Goal: Check status

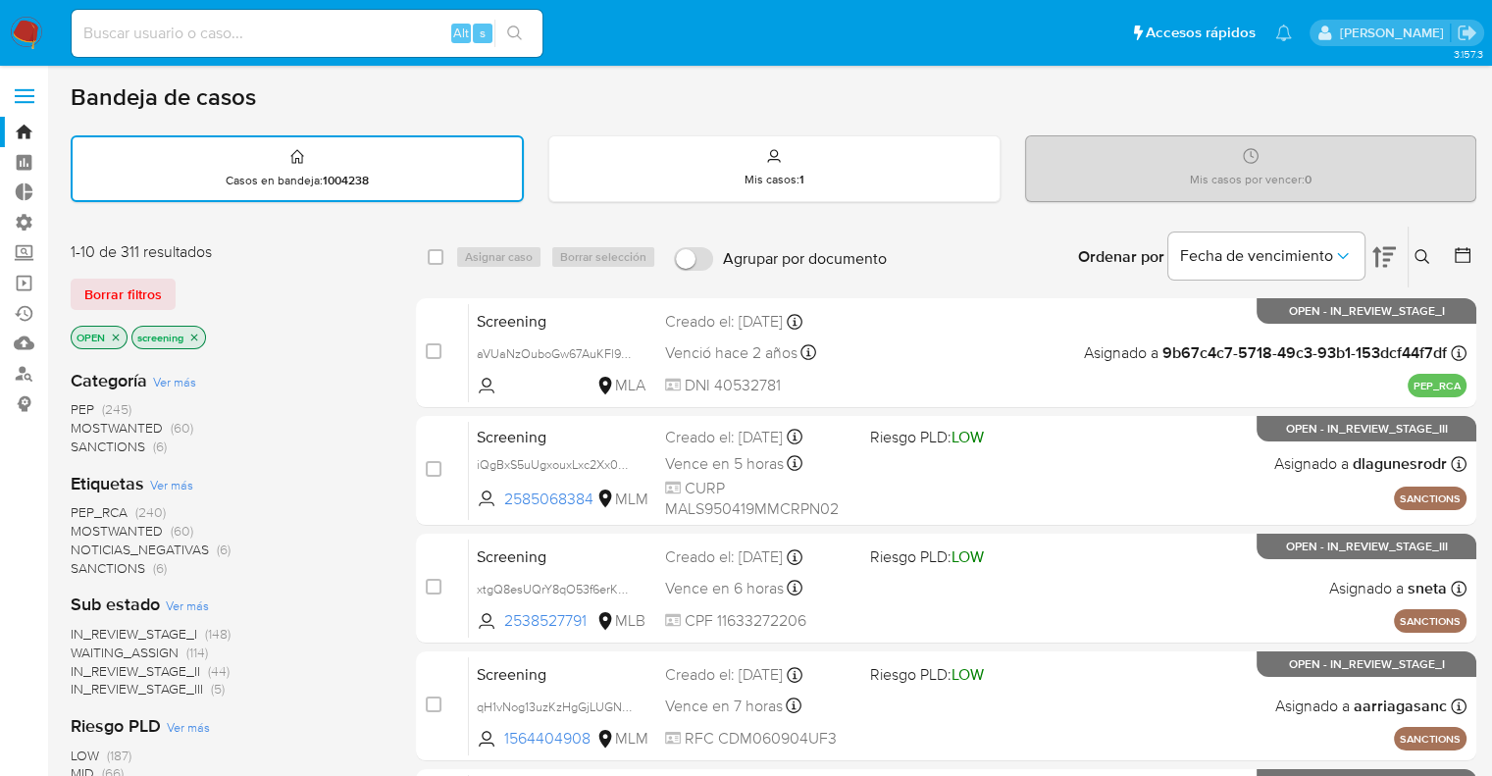
click at [93, 525] on span "MOSTWANTED" at bounding box center [117, 531] width 92 height 20
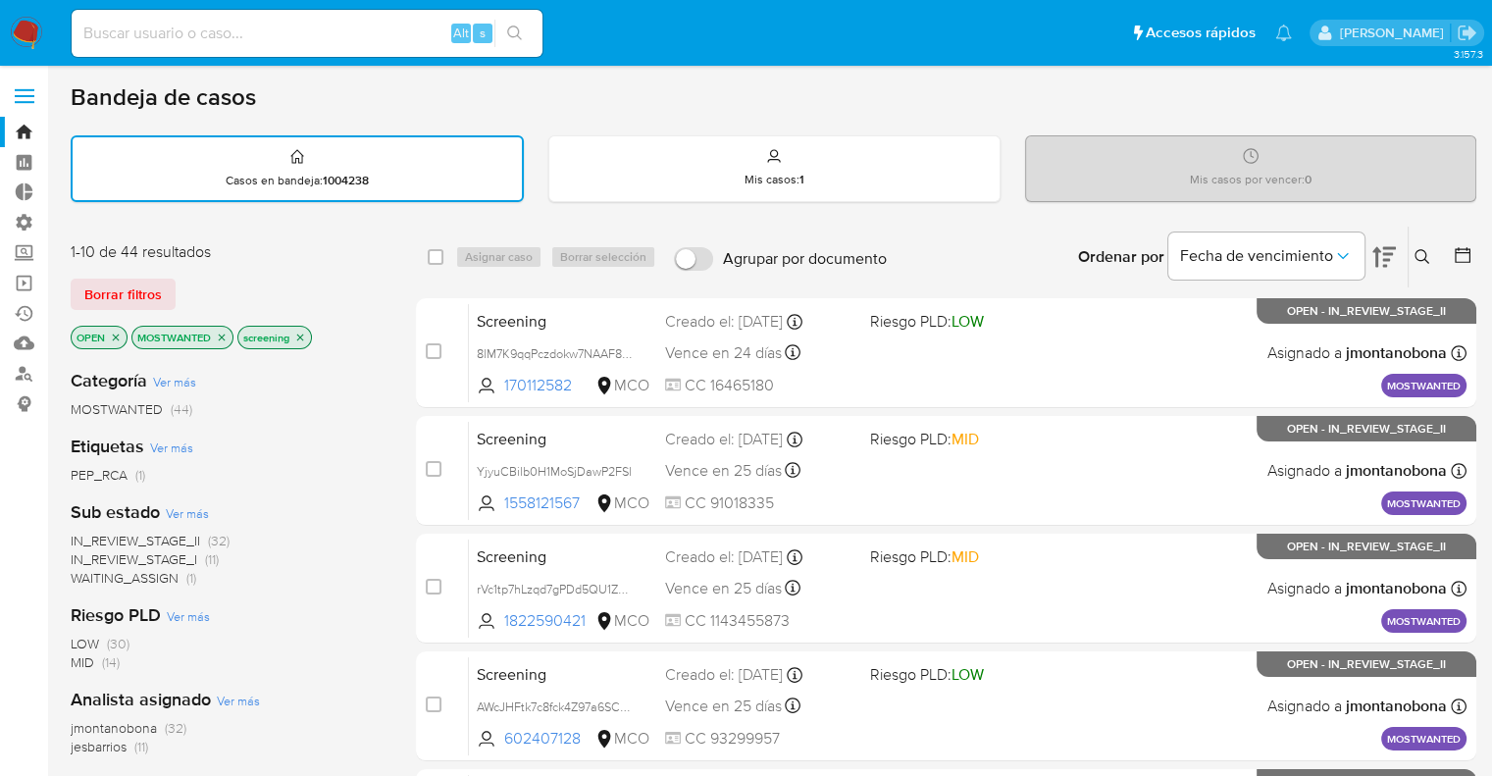
click at [263, 253] on div "1-10 de 44 resultados" at bounding box center [228, 252] width 314 height 22
click at [224, 337] on icon "close-filter" at bounding box center [222, 337] width 7 height 7
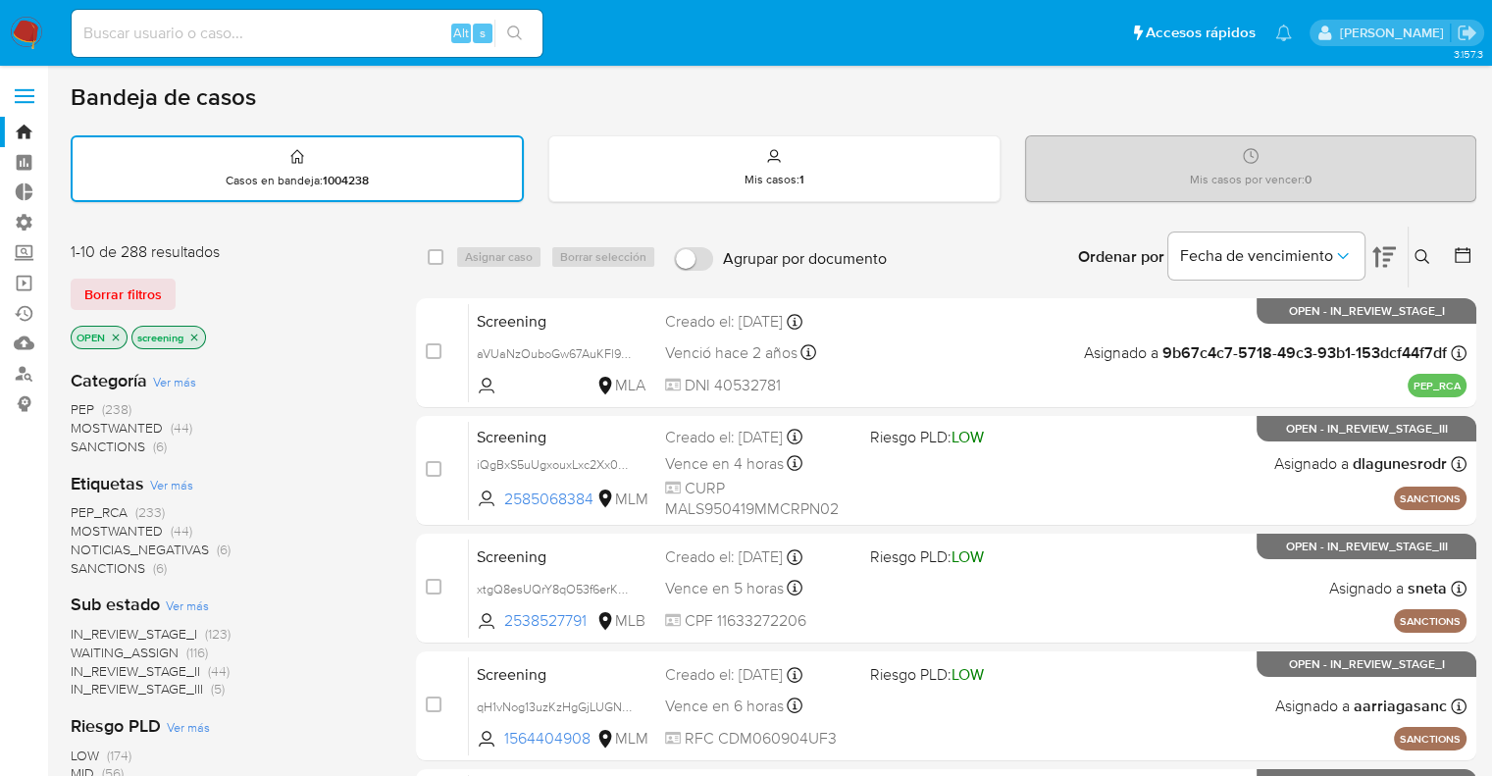
click at [78, 508] on span "PEP_RCA" at bounding box center [99, 512] width 57 height 20
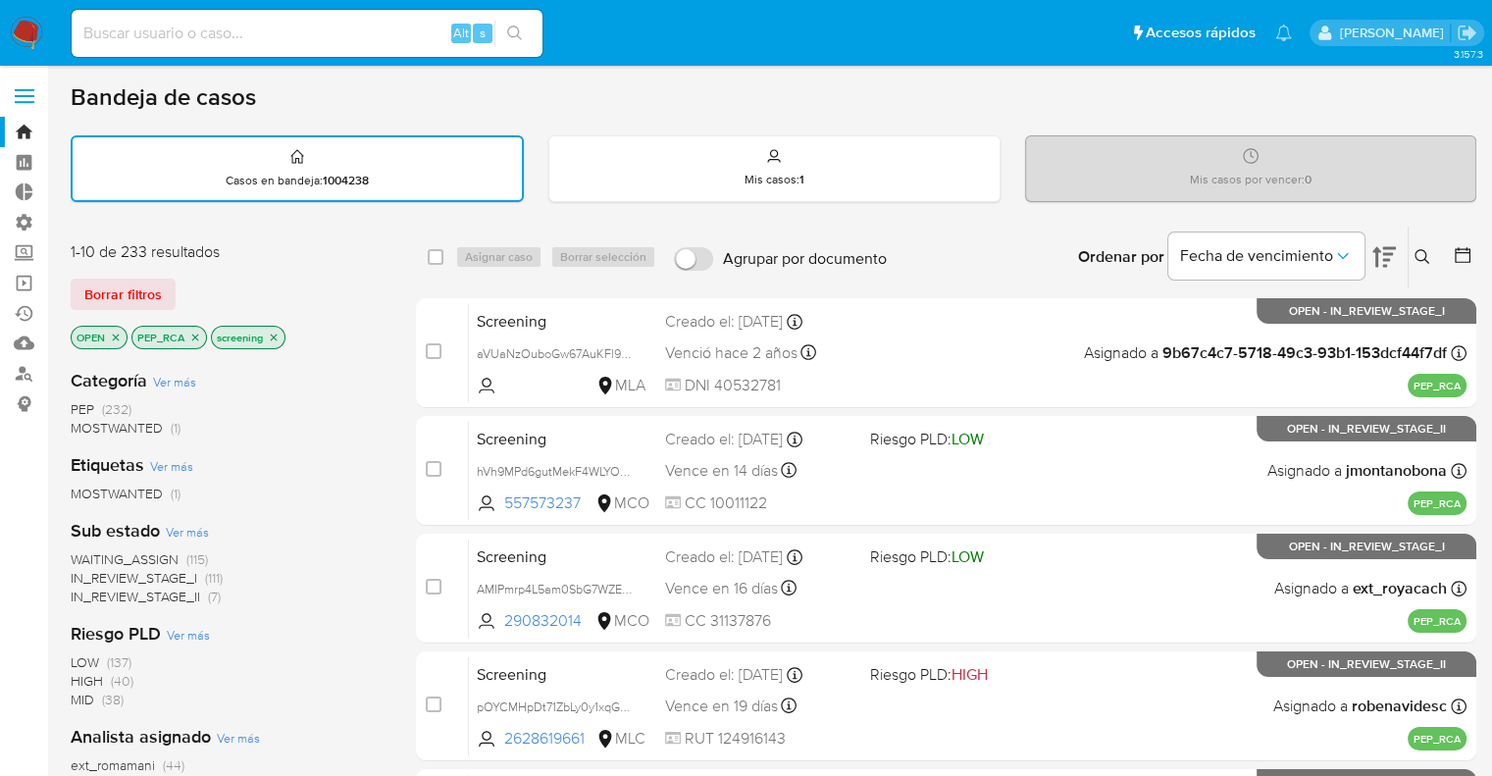
click at [198, 283] on div "Borrar filtros" at bounding box center [228, 294] width 314 height 31
click at [298, 285] on div "Borrar filtros" at bounding box center [228, 294] width 314 height 31
click at [196, 332] on icon "close-filter" at bounding box center [195, 338] width 12 height 12
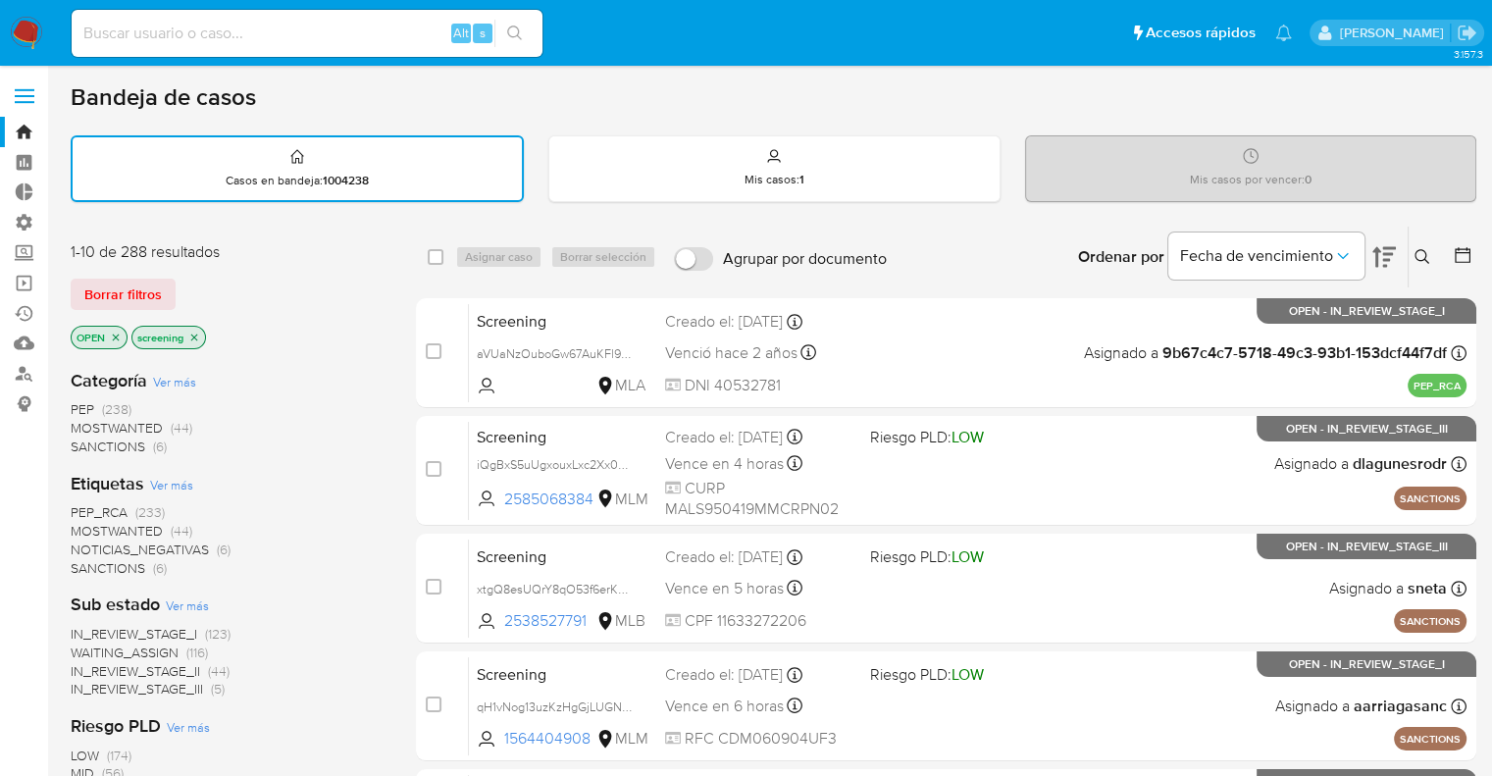
click at [192, 298] on div "Borrar filtros" at bounding box center [228, 294] width 314 height 31
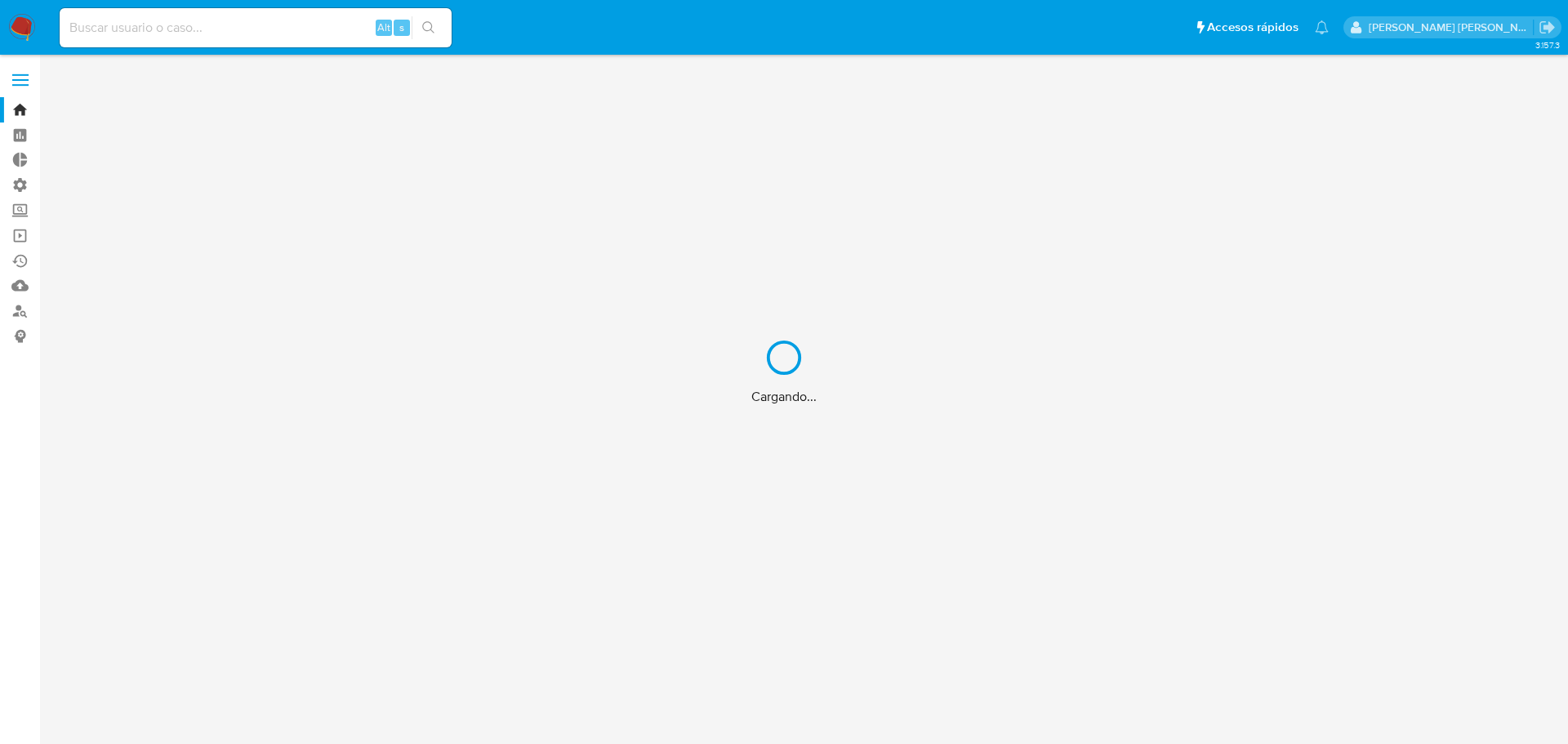
click at [237, 23] on div "Cargando..." at bounding box center [784, 372] width 1568 height 744
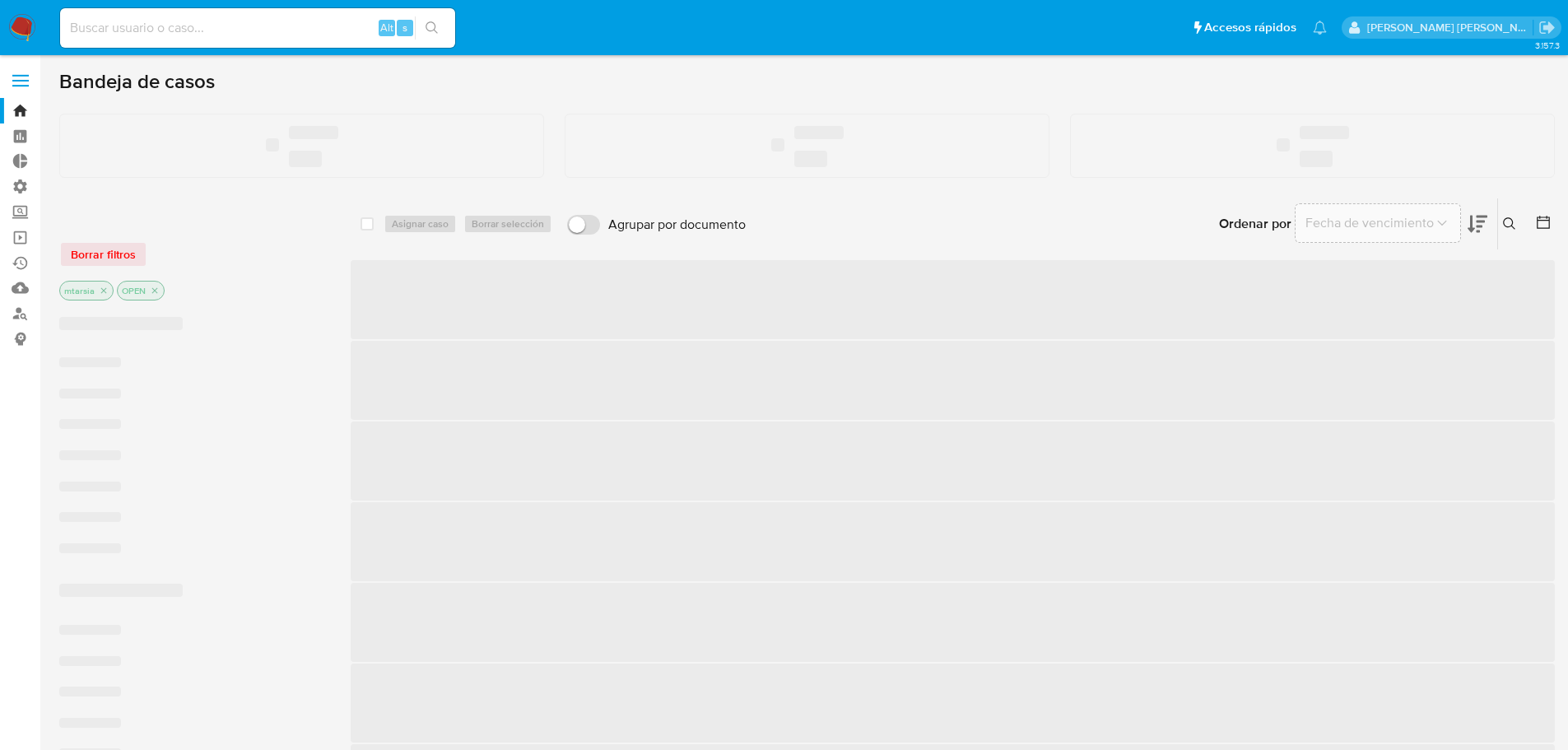
click at [251, 27] on input at bounding box center [258, 29] width 395 height 22
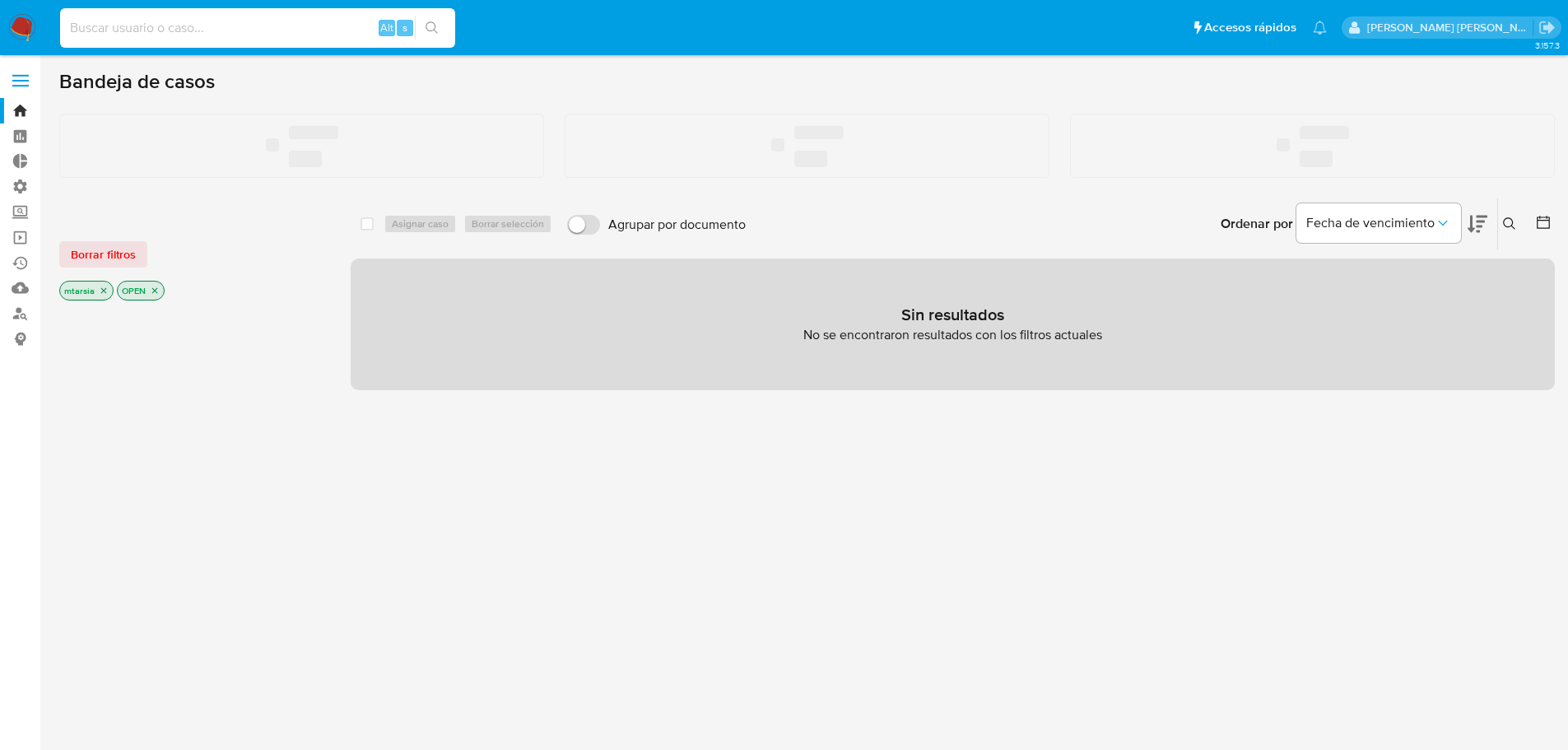
paste input "2011960715"
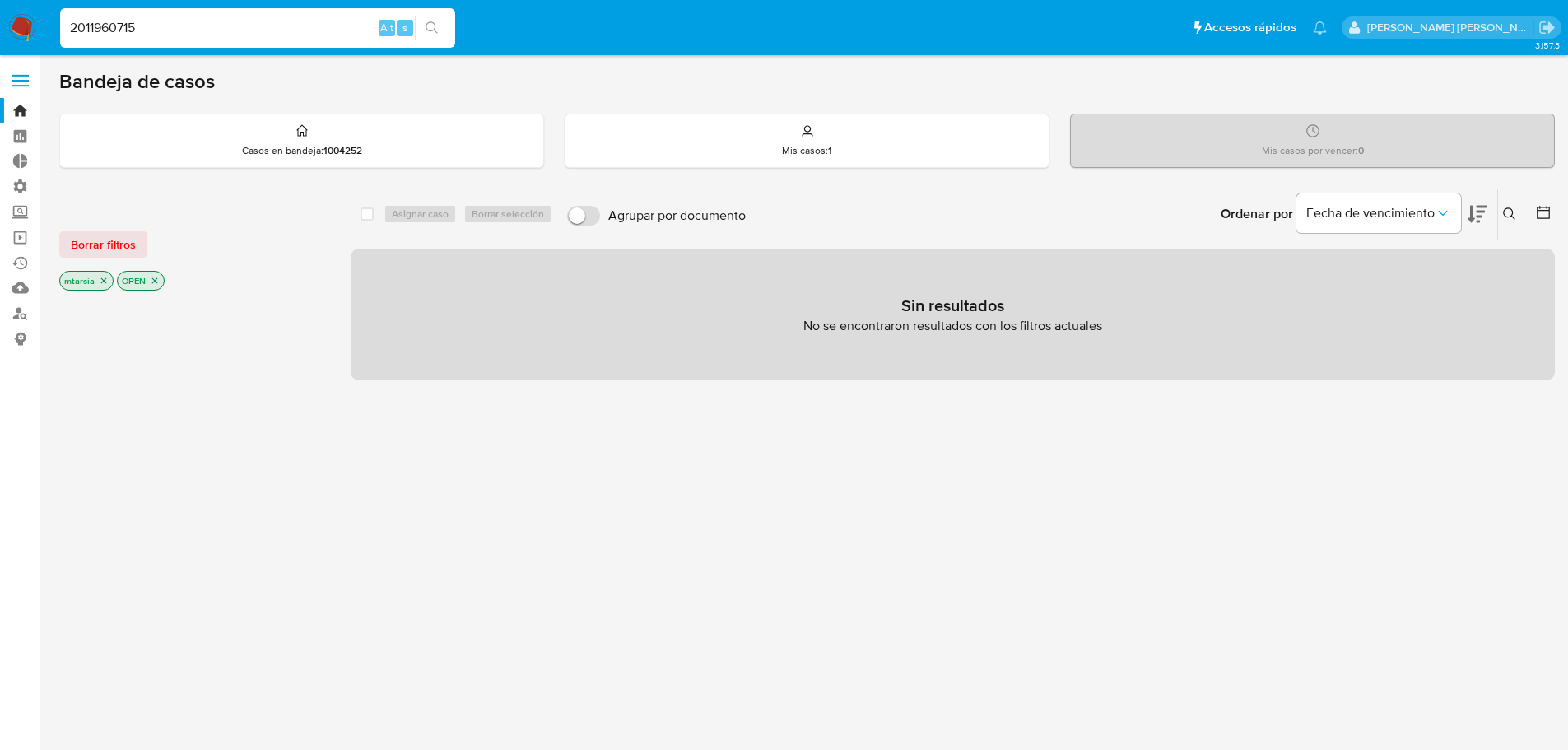
type input "2011960715"
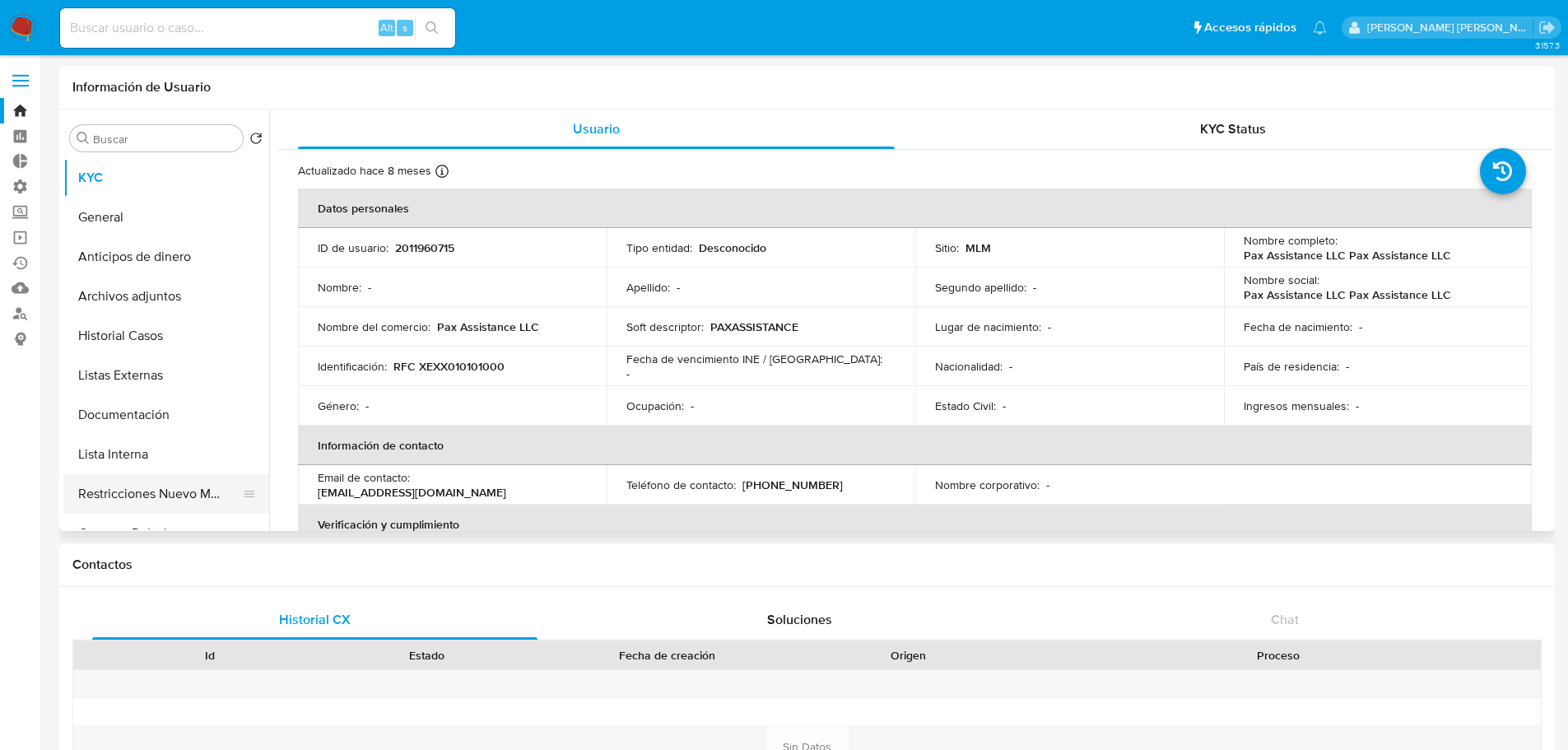
select select "10"
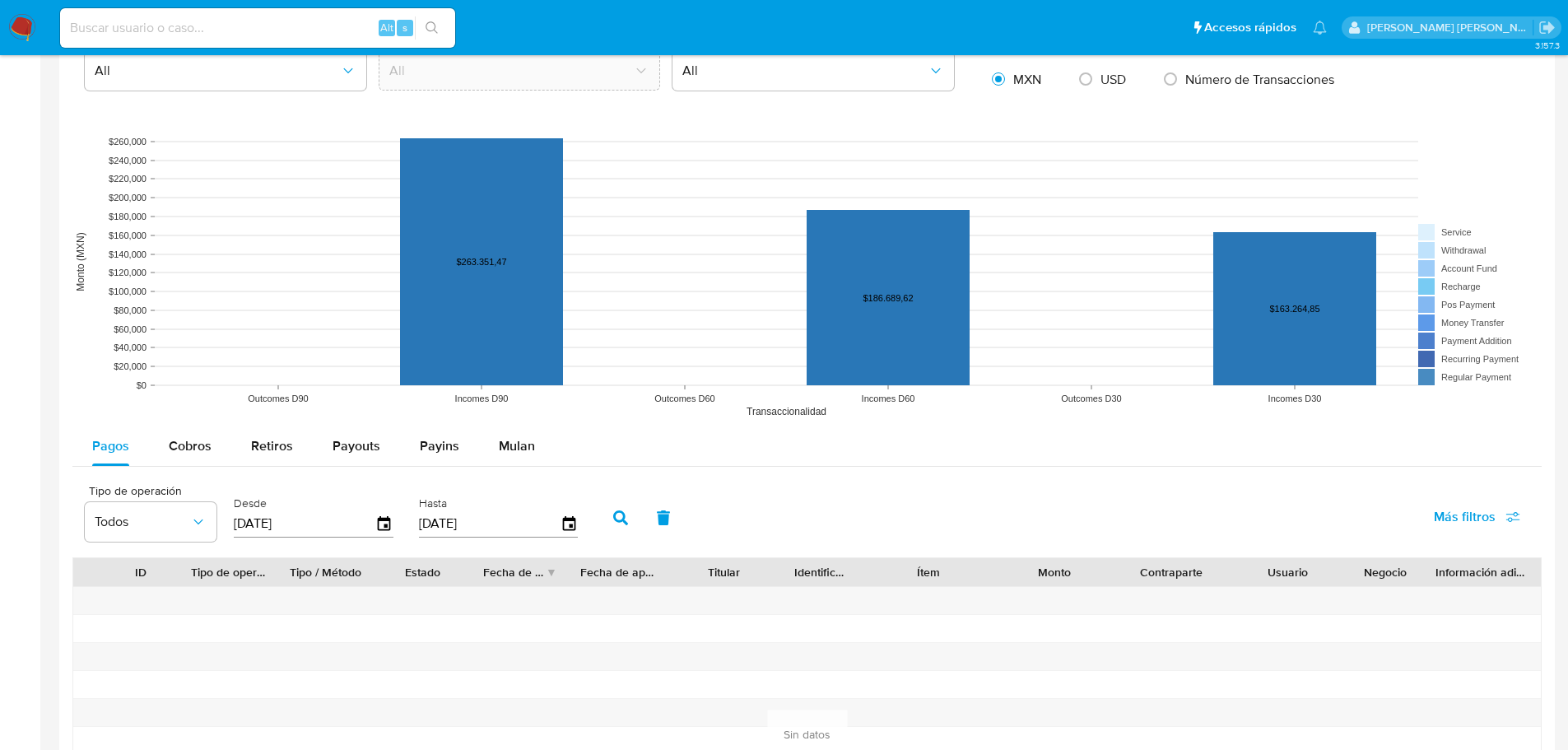
scroll to position [1482, 0]
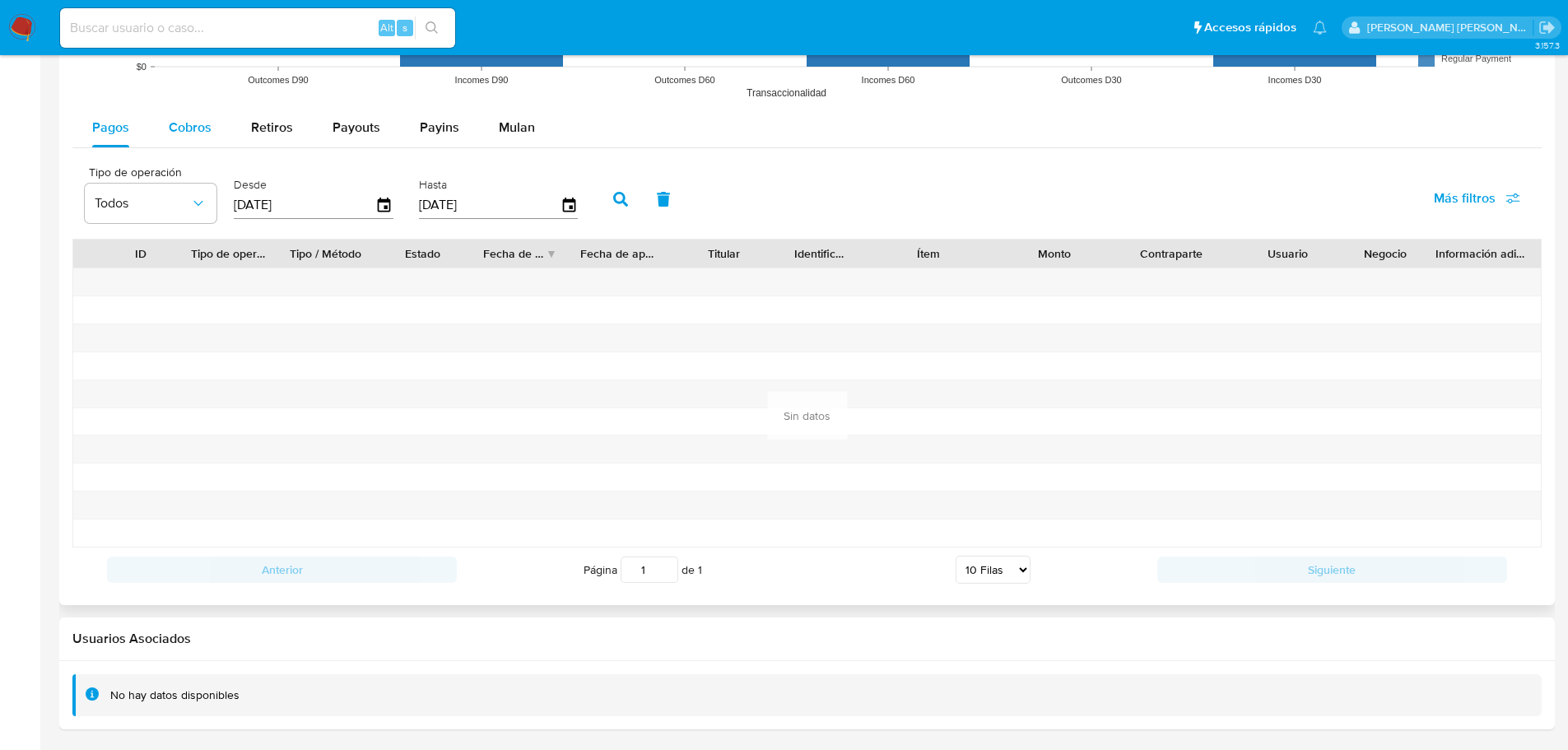
click at [194, 137] on span "Cobros" at bounding box center [190, 127] width 43 height 19
select select "10"
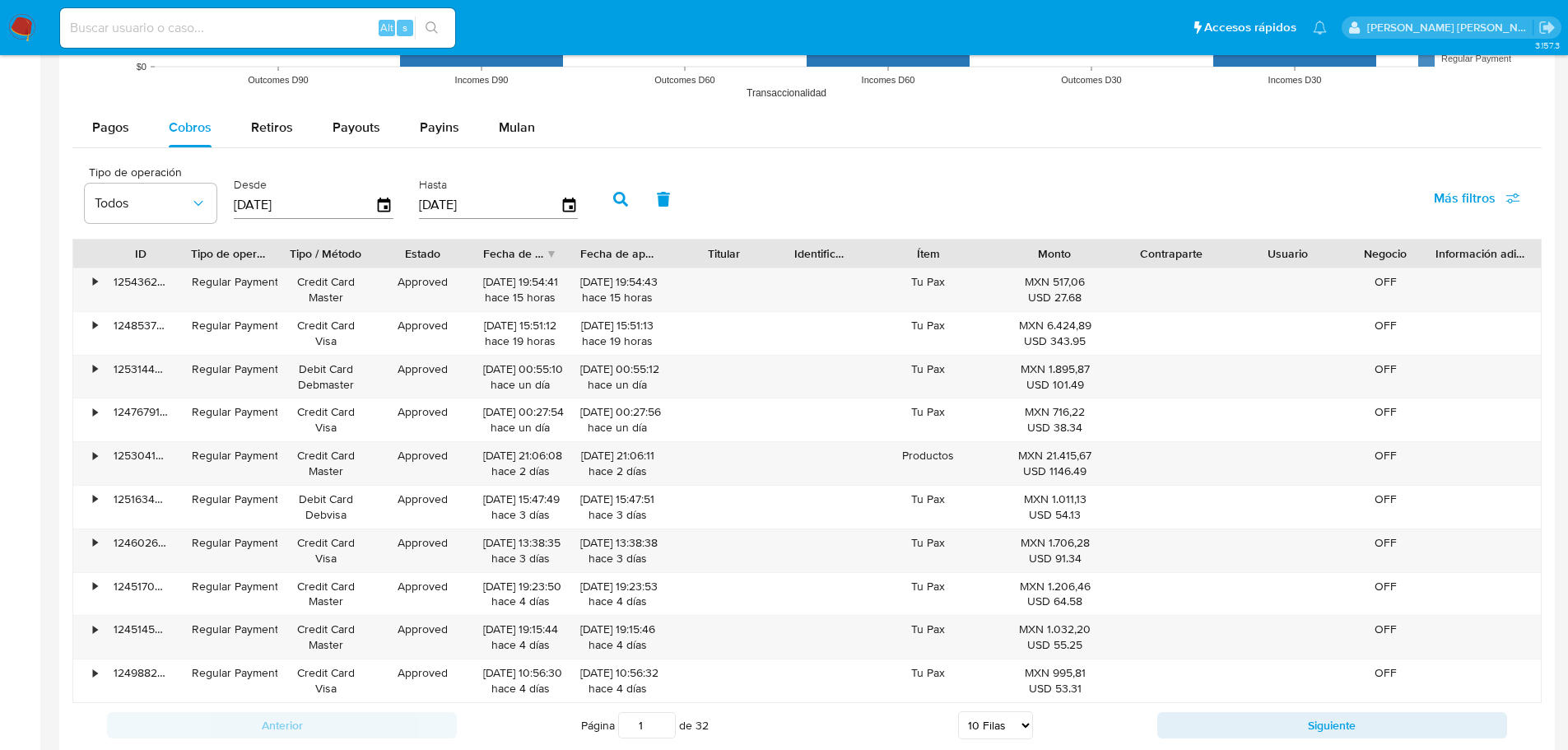
click at [60, 296] on div at bounding box center [807, 100] width 1496 height 1320
